Goal: Task Accomplishment & Management: Use online tool/utility

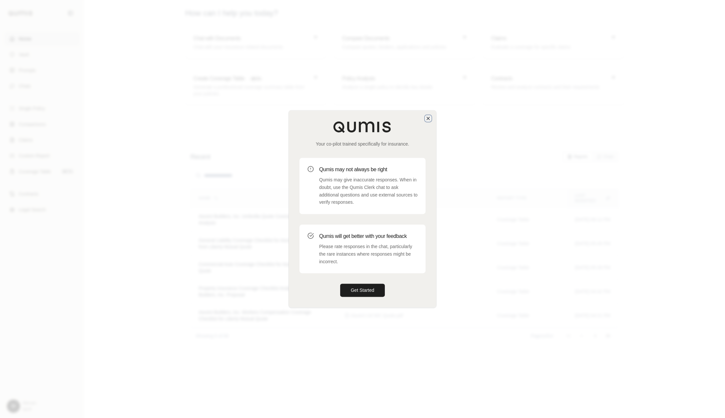
click at [427, 120] on icon "button" at bounding box center [427, 118] width 5 height 5
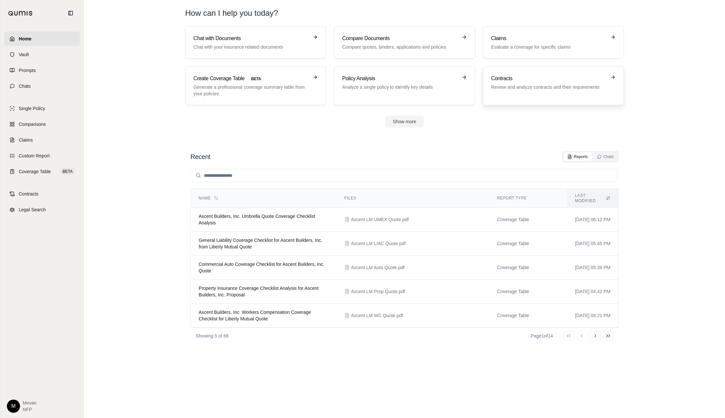
click at [510, 80] on h3 "Contracts" at bounding box center [548, 79] width 115 height 8
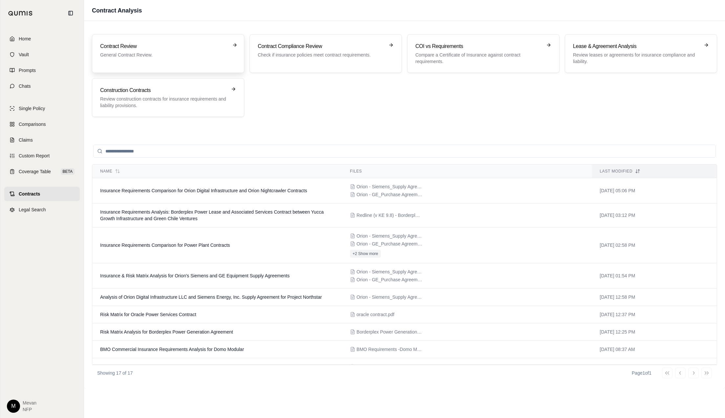
click at [155, 55] on p "General Contract Review." at bounding box center [163, 55] width 127 height 7
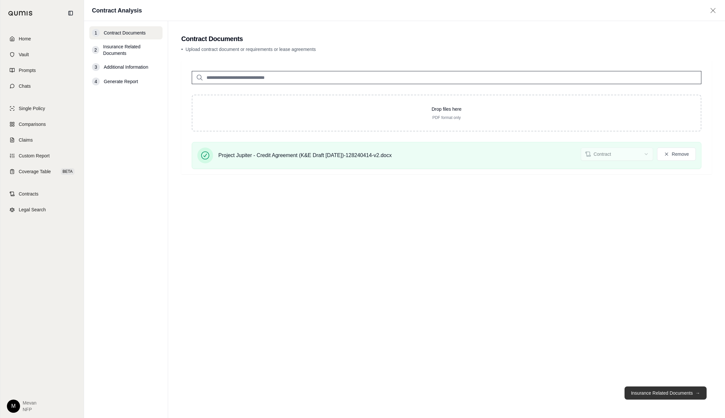
click at [670, 397] on button "Insurance Related Documents →" at bounding box center [665, 392] width 82 height 13
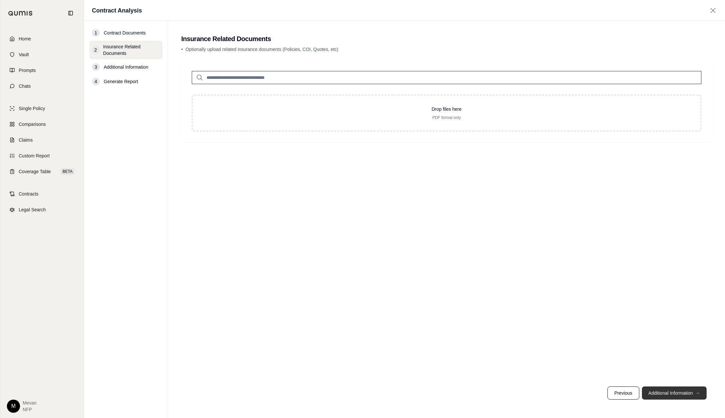
click at [670, 397] on button "Additional Information →" at bounding box center [674, 392] width 65 height 13
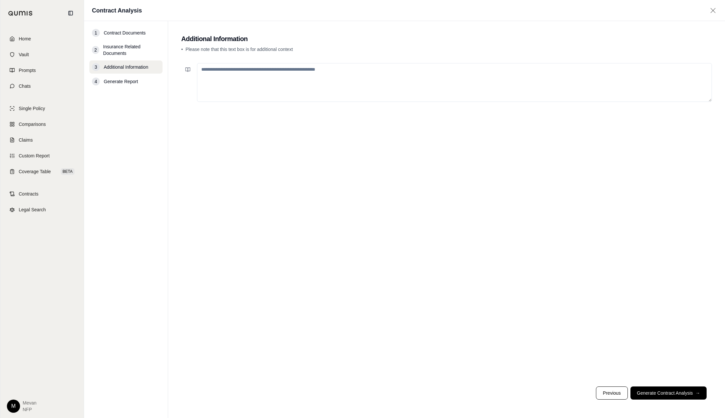
click at [476, 75] on textarea at bounding box center [454, 82] width 515 height 39
type textarea "*"
type textarea "**********"
click at [660, 392] on button "Generate Contract Analysis →" at bounding box center [668, 392] width 76 height 13
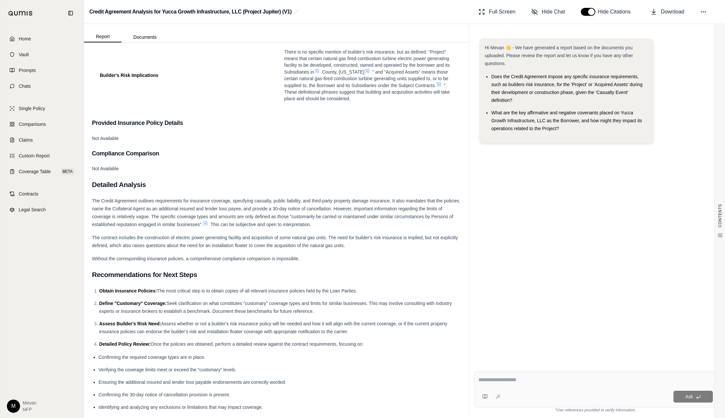
scroll to position [368, 0]
